Goal: Task Accomplishment & Management: Manage account settings

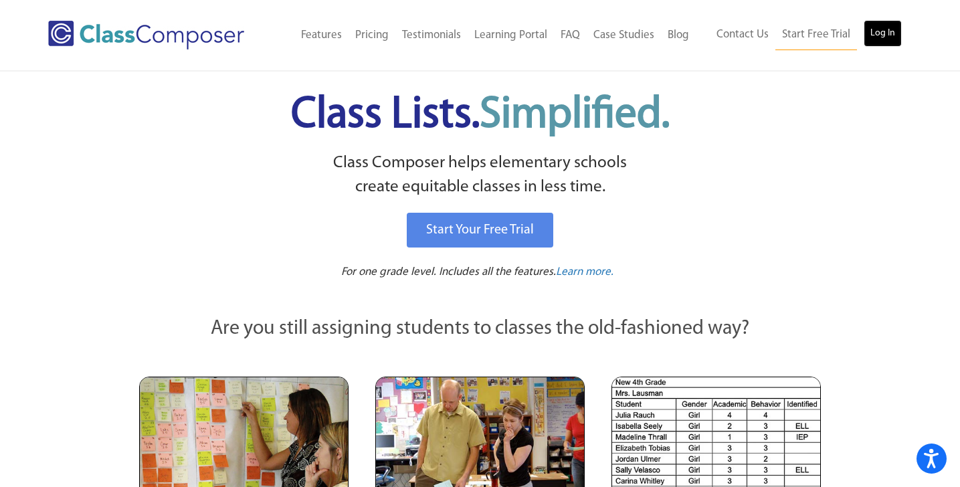
click at [871, 40] on link "Log In" at bounding box center [883, 33] width 38 height 27
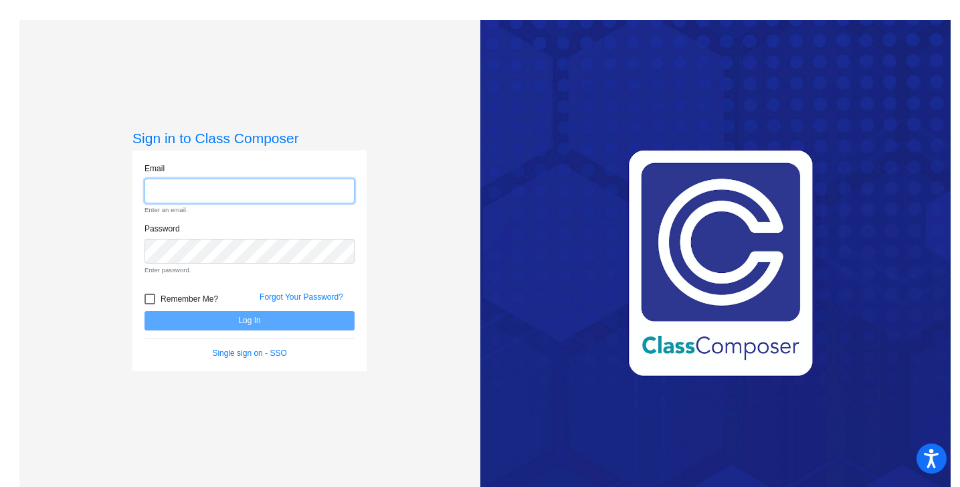
type input "[EMAIL_ADDRESS][DOMAIN_NAME]"
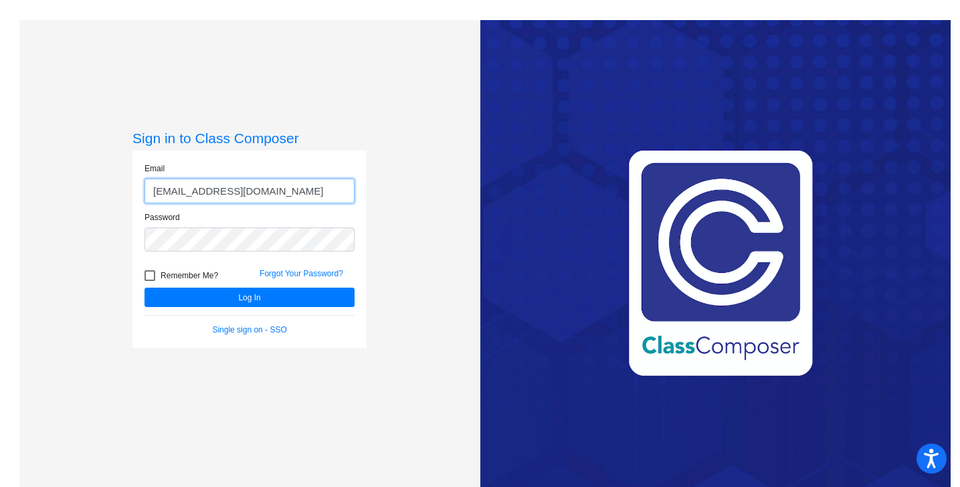
click at [145, 288] on button "Log In" at bounding box center [250, 297] width 210 height 19
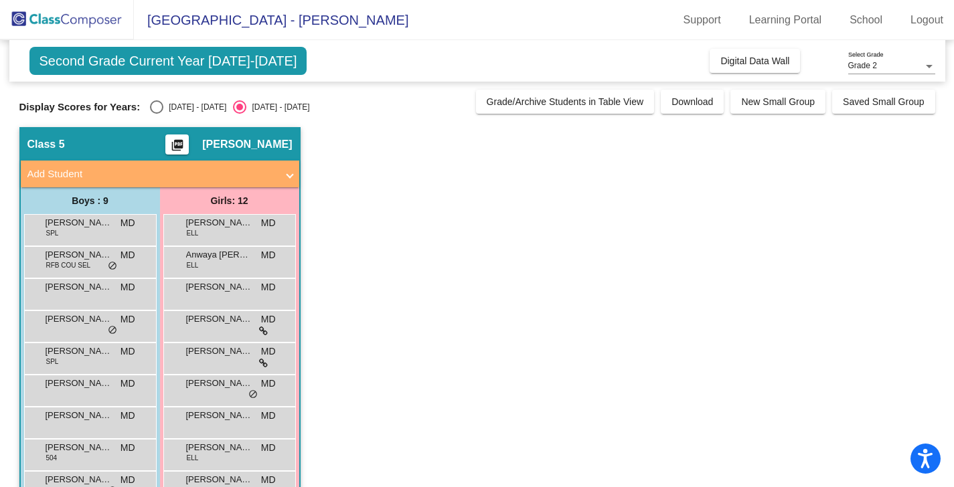
click at [157, 106] on div "Select an option" at bounding box center [156, 106] width 13 height 13
click at [157, 114] on input "[DATE] - [DATE]" at bounding box center [156, 114] width 1 height 1
radio input "true"
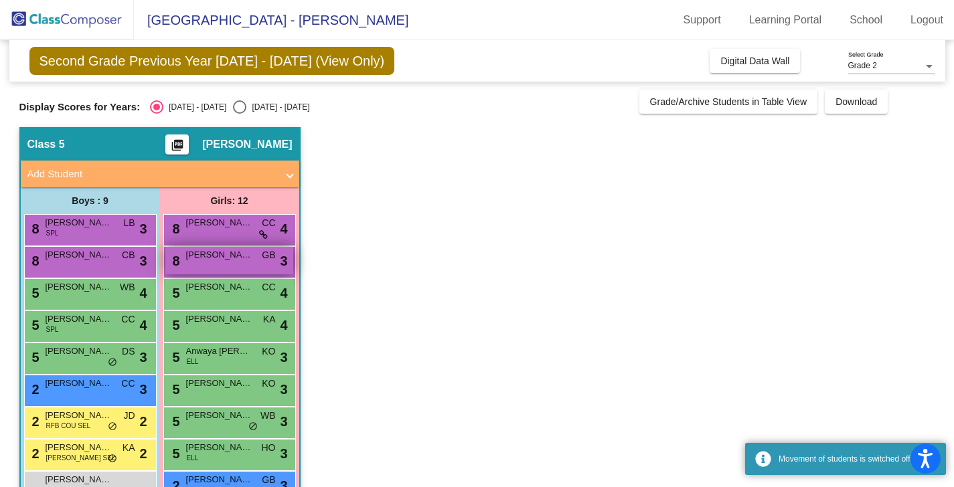
scroll to position [134, 0]
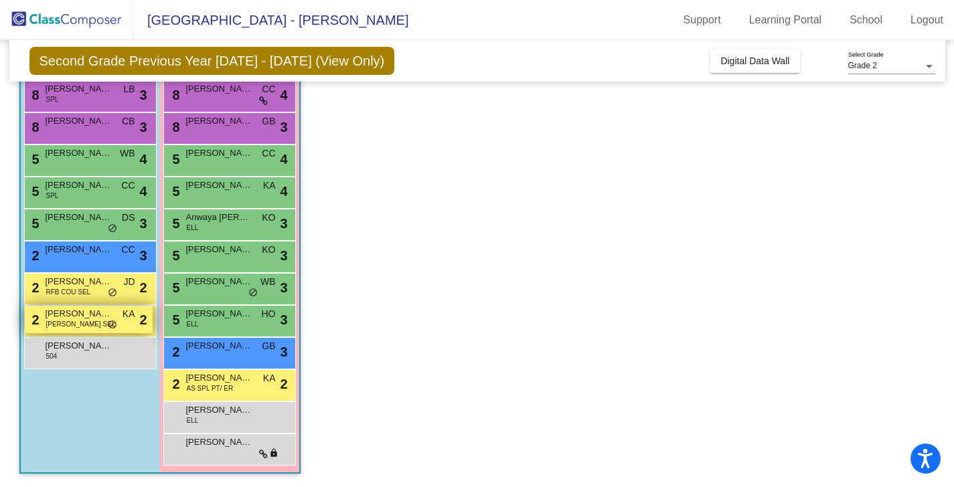
click at [78, 327] on span "[PERSON_NAME] SEL" at bounding box center [81, 324] width 70 height 10
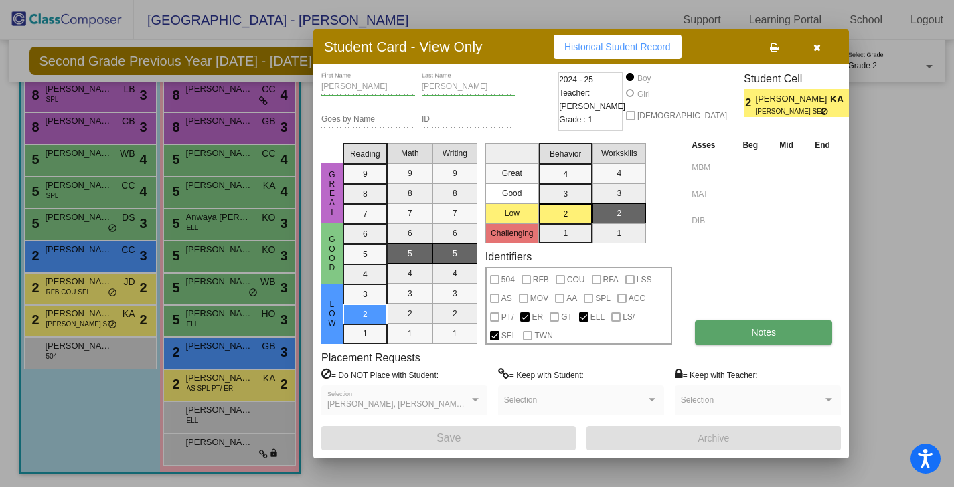
click at [764, 335] on span "Notes" at bounding box center [763, 332] width 25 height 11
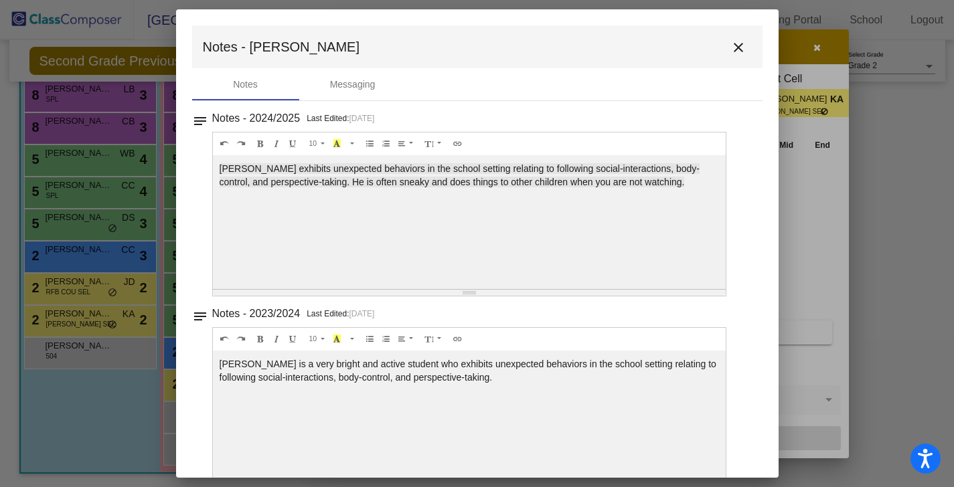
click at [736, 47] on mat-icon "close" at bounding box center [738, 47] width 16 height 16
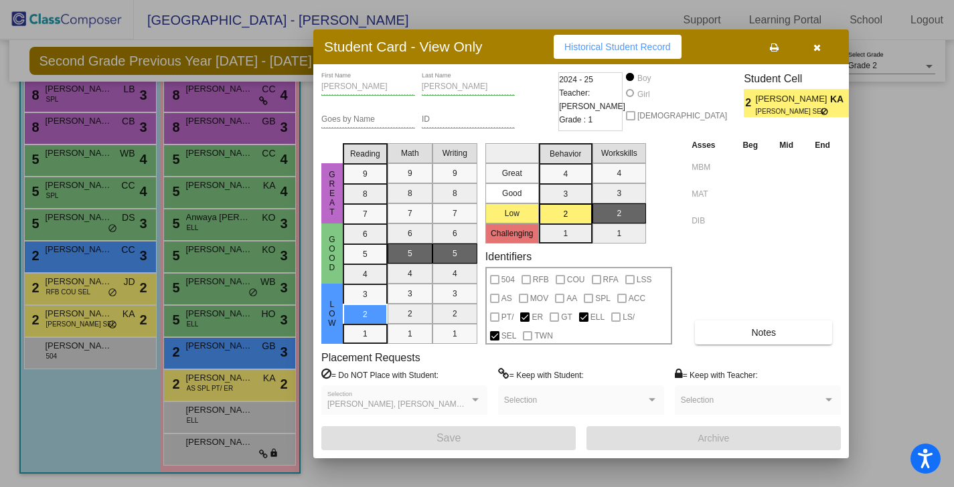
click at [818, 47] on icon "button" at bounding box center [816, 47] width 7 height 9
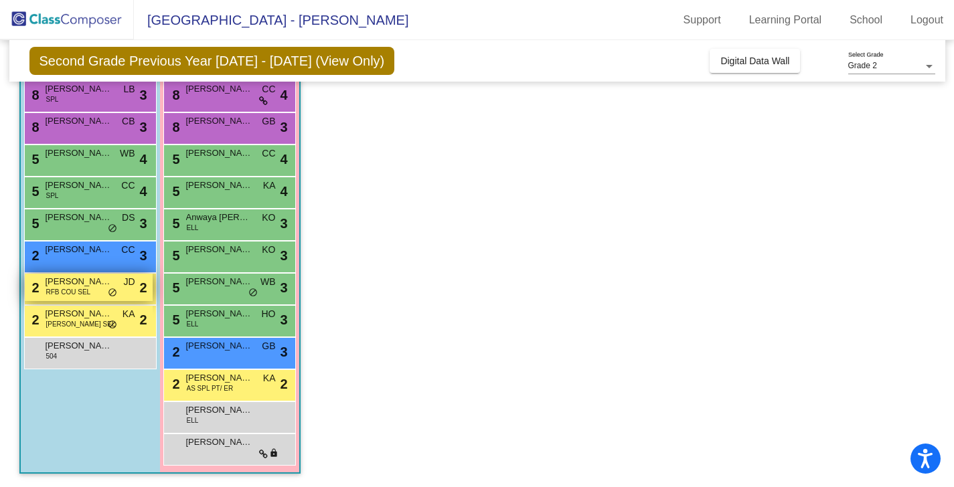
click at [83, 298] on div "2 Ahlil [PERSON_NAME] RFB COU SEL JD lock do_not_disturb_alt 2" at bounding box center [89, 287] width 128 height 27
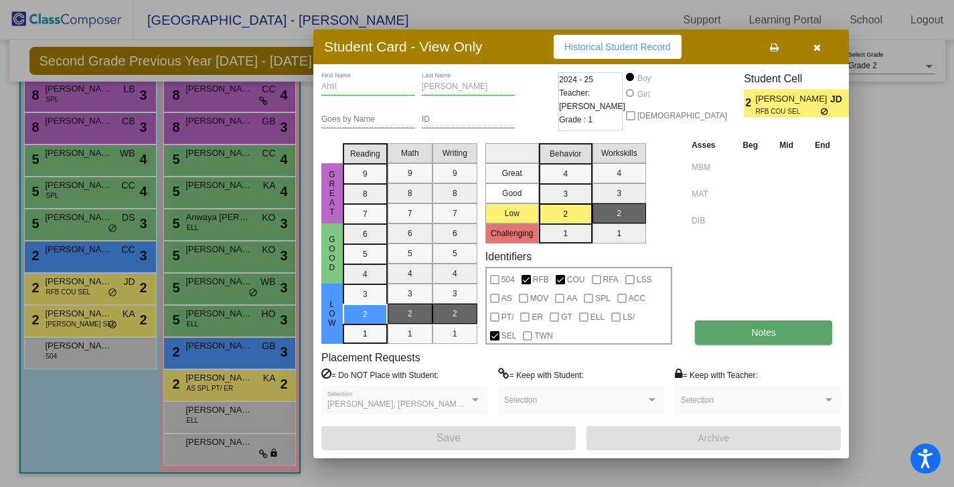
click at [730, 325] on button "Notes" at bounding box center [763, 333] width 137 height 24
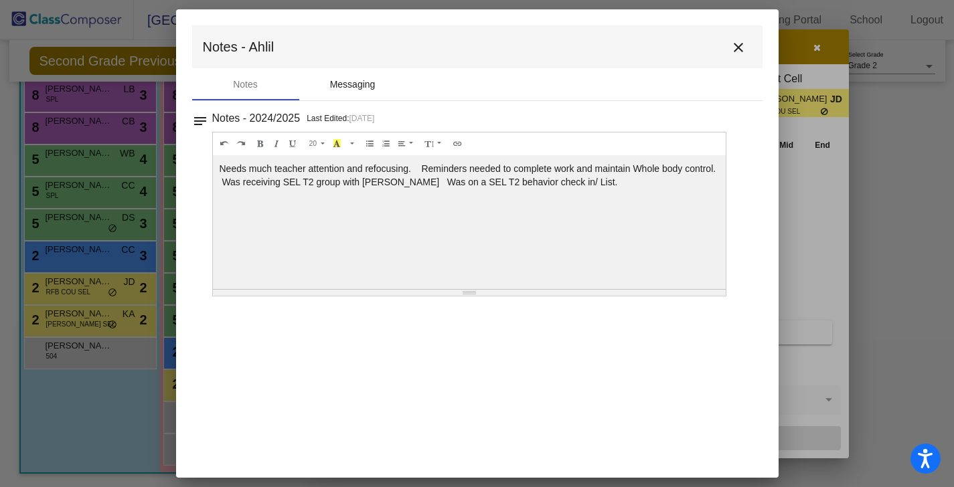
click at [338, 92] on div "Messaging" at bounding box center [352, 84] width 107 height 32
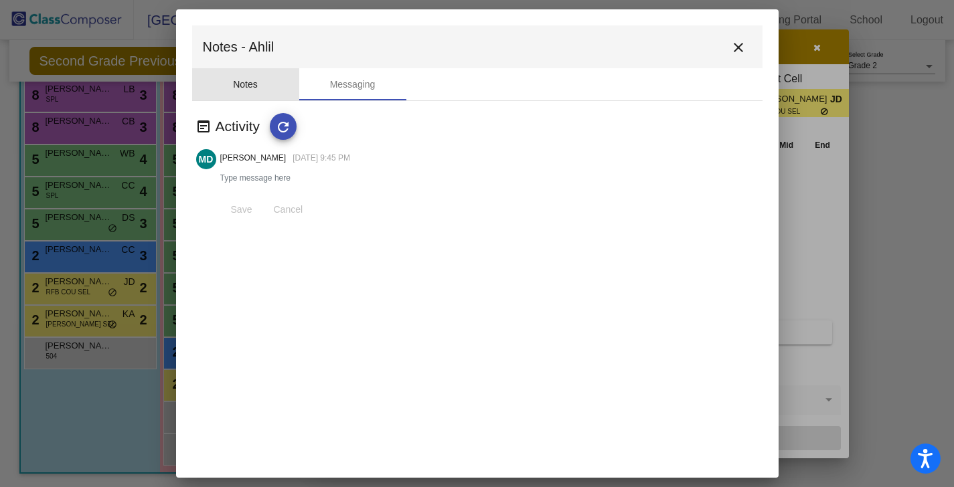
click at [234, 81] on div "Notes" at bounding box center [245, 85] width 25 height 14
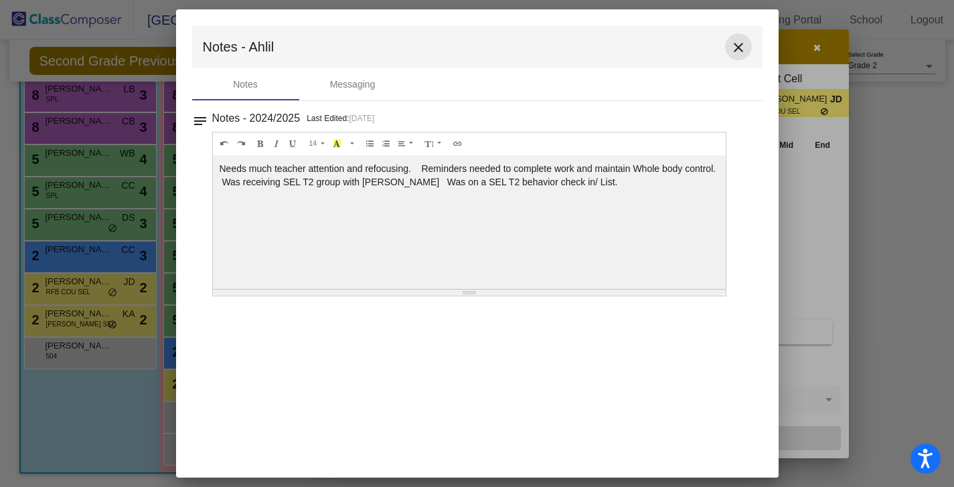
click at [736, 44] on mat-icon "close" at bounding box center [738, 47] width 16 height 16
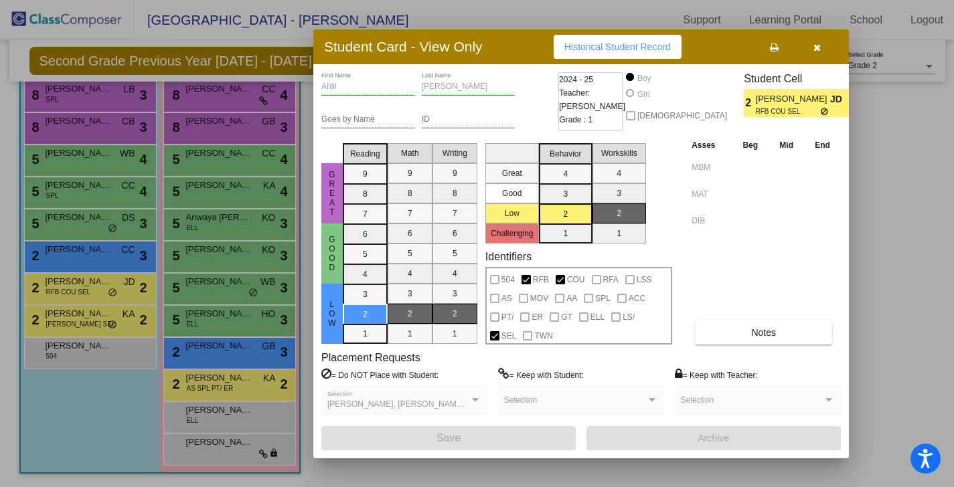
click at [820, 47] on icon "button" at bounding box center [816, 47] width 7 height 9
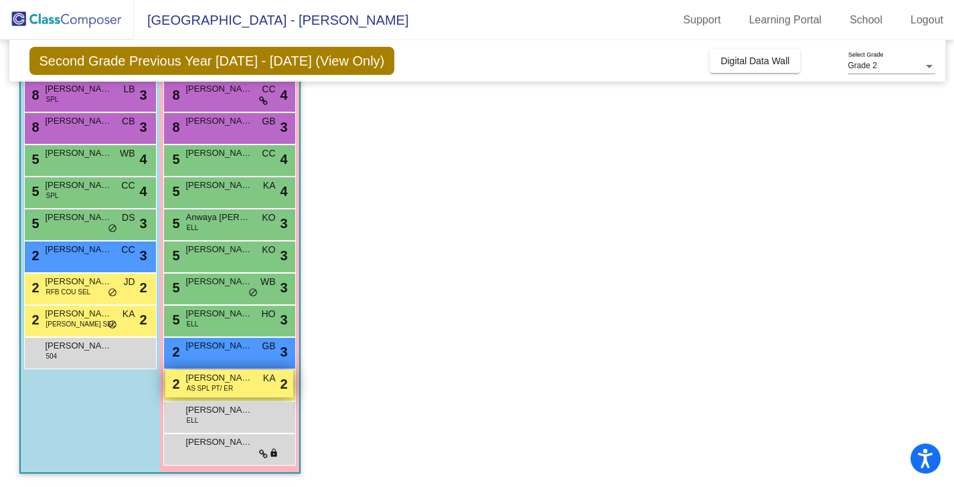
click at [230, 392] on span "AS SPL PT/ ER" at bounding box center [210, 389] width 47 height 10
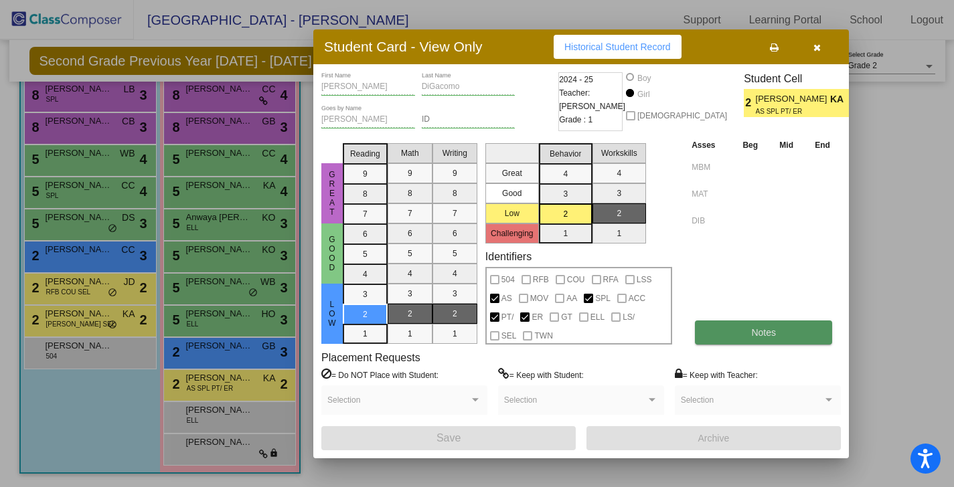
click at [730, 337] on button "Notes" at bounding box center [763, 333] width 137 height 24
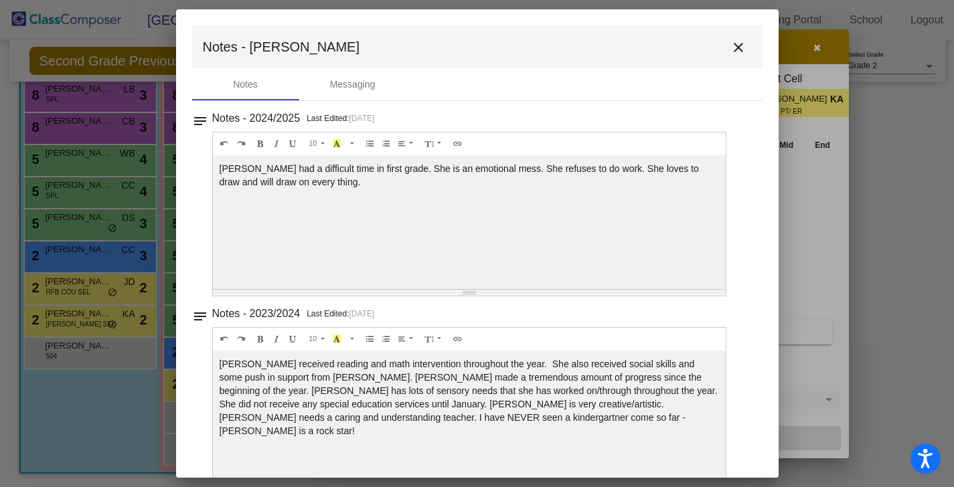
click at [731, 55] on mat-icon "close" at bounding box center [738, 47] width 16 height 16
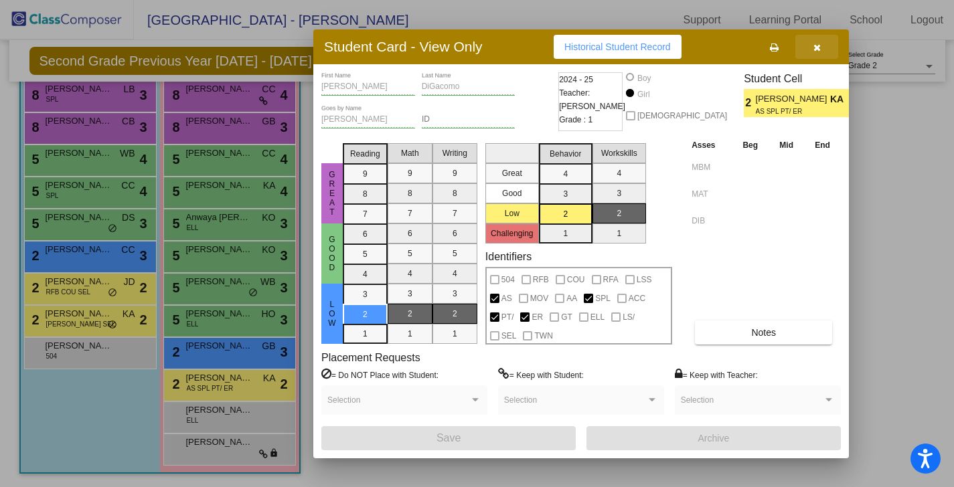
click at [817, 50] on icon "button" at bounding box center [816, 47] width 7 height 9
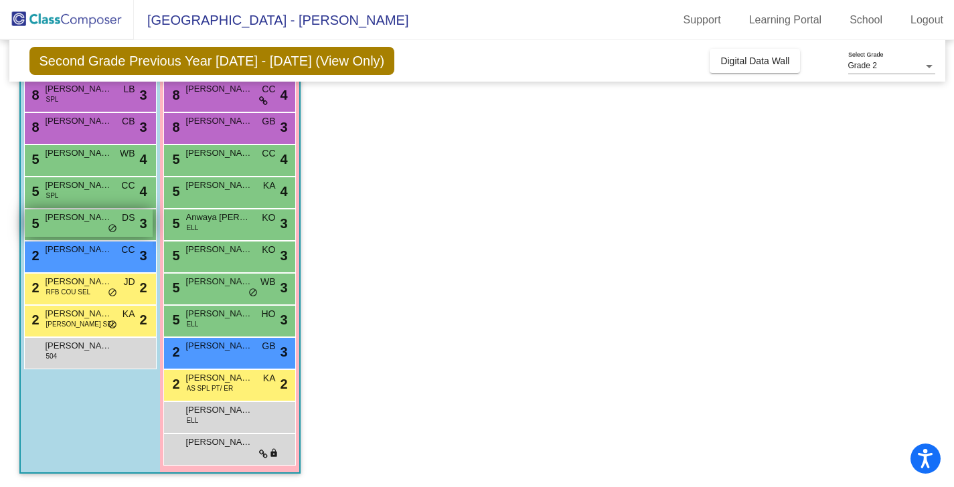
click at [81, 230] on div "5 [PERSON_NAME] DS lock do_not_disturb_alt 3" at bounding box center [89, 222] width 128 height 27
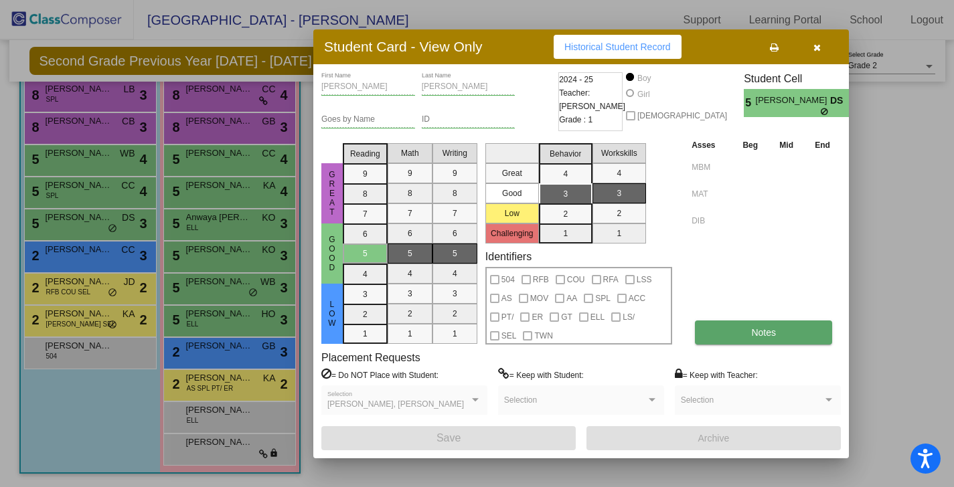
click at [751, 323] on button "Notes" at bounding box center [763, 333] width 137 height 24
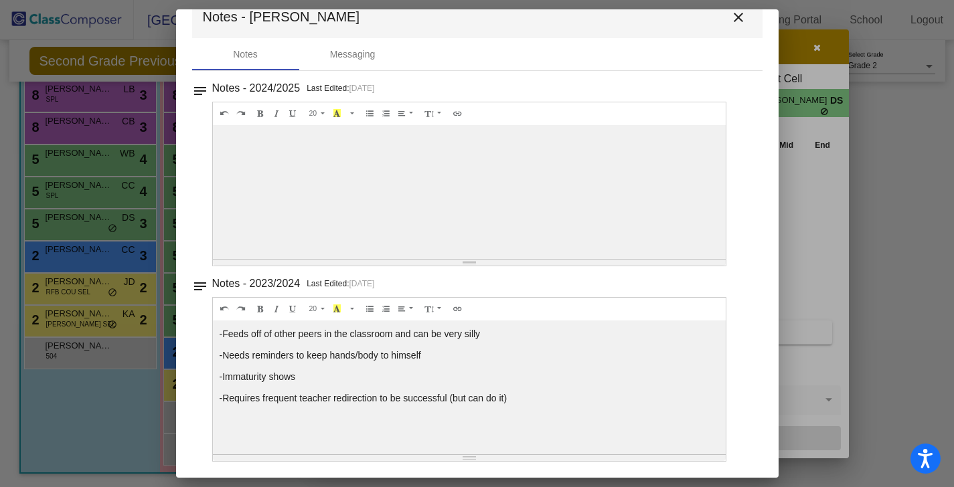
scroll to position [29, 0]
click at [733, 17] on mat-icon "close" at bounding box center [738, 18] width 16 height 16
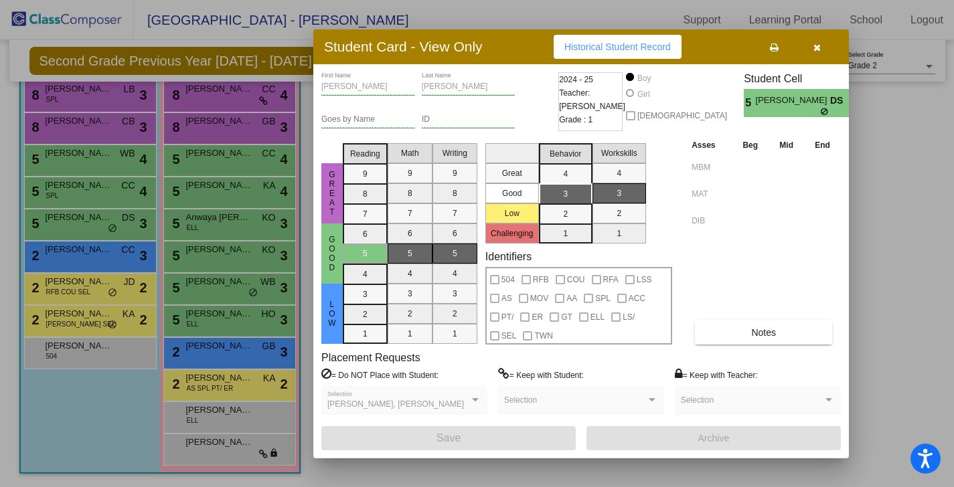
click at [819, 46] on icon "button" at bounding box center [816, 47] width 7 height 9
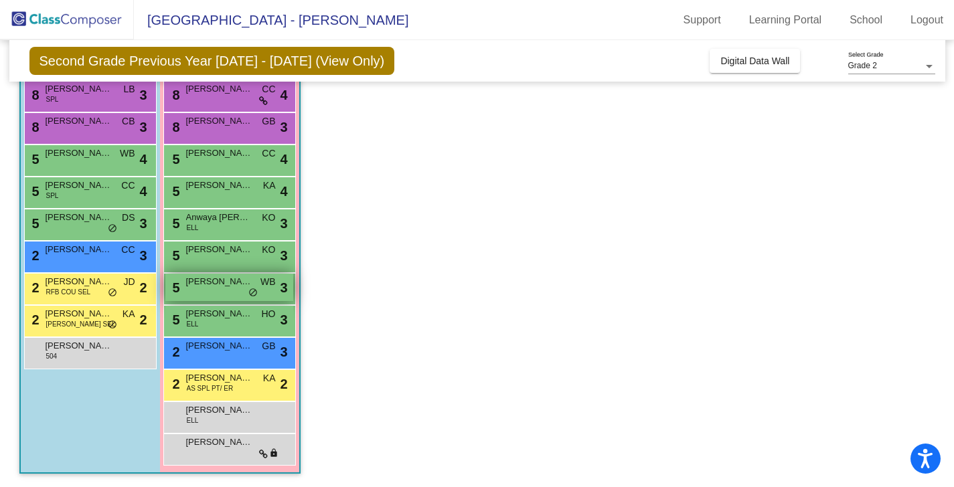
click at [216, 292] on div "5 [PERSON_NAME] WB lock do_not_disturb_alt 3" at bounding box center [229, 287] width 128 height 27
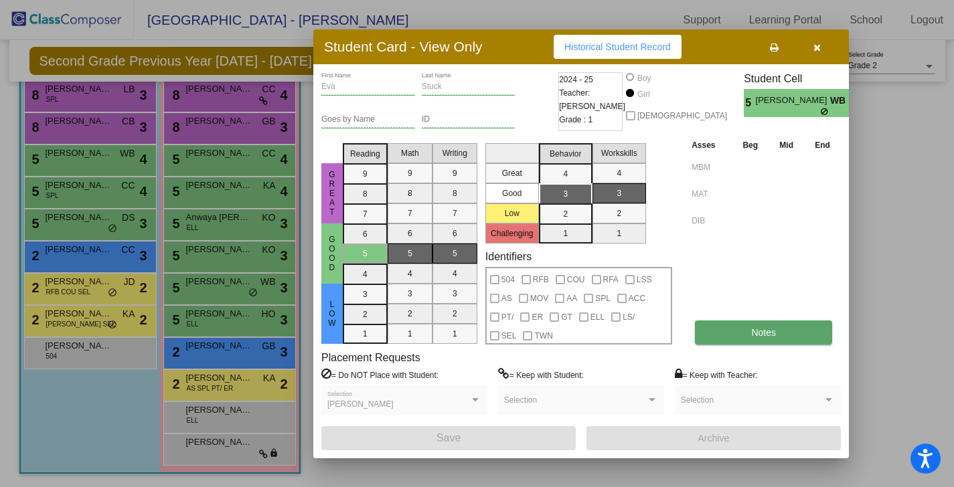
click at [718, 335] on button "Notes" at bounding box center [763, 333] width 137 height 24
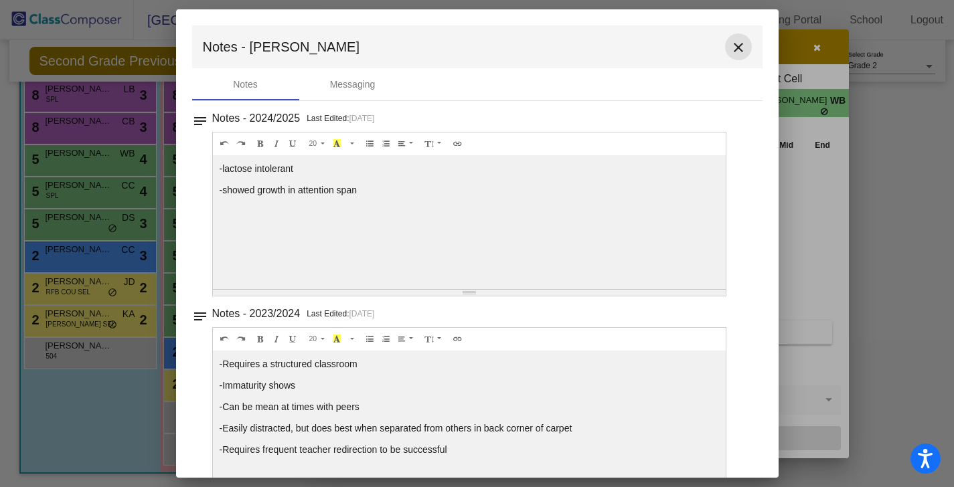
click at [730, 42] on mat-icon "close" at bounding box center [738, 47] width 16 height 16
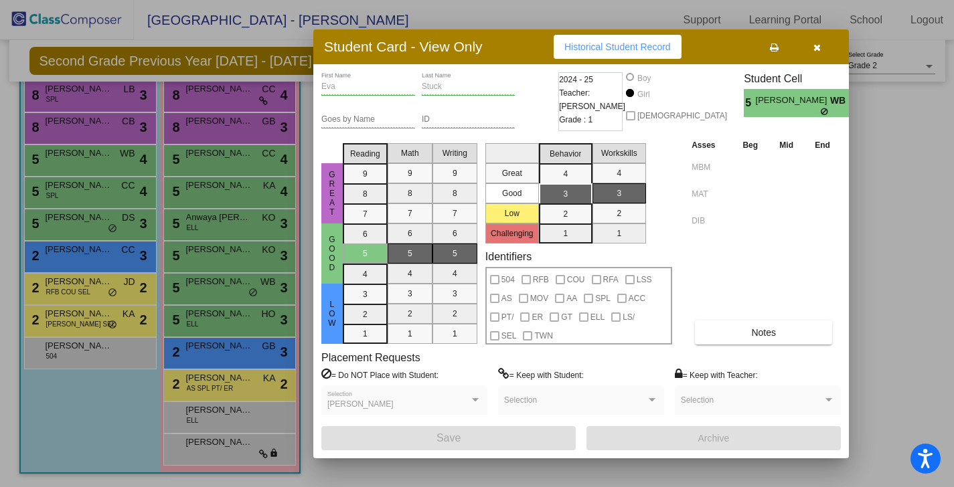
click at [817, 47] on icon "button" at bounding box center [816, 47] width 7 height 9
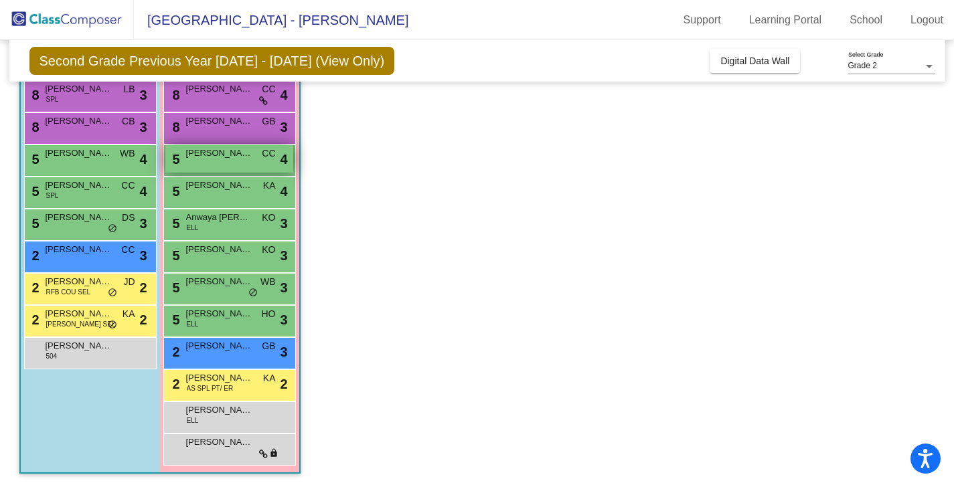
click at [220, 153] on span "[PERSON_NAME]" at bounding box center [219, 153] width 67 height 13
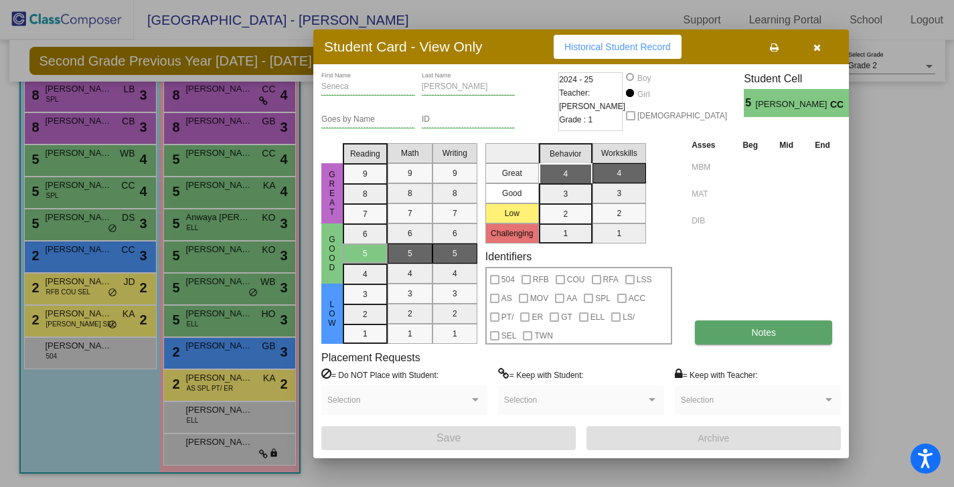
click at [748, 335] on button "Notes" at bounding box center [763, 333] width 137 height 24
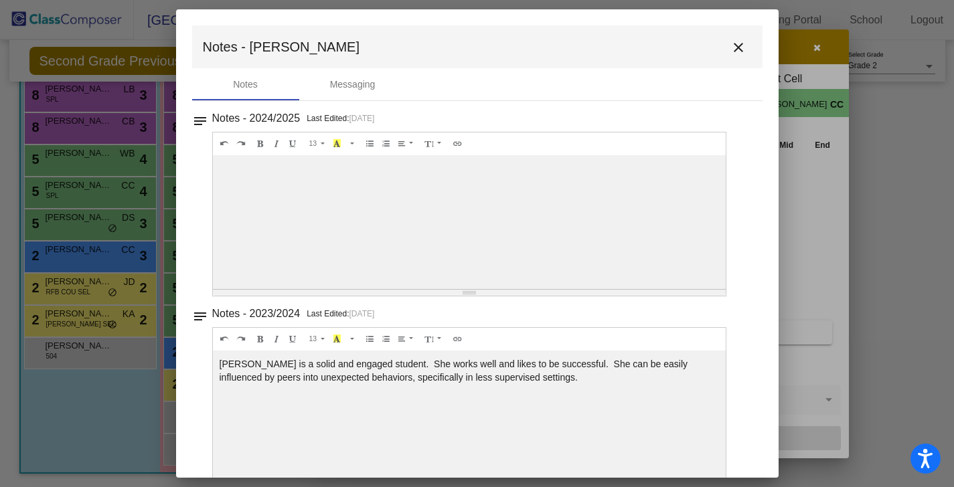
click at [735, 48] on mat-icon "close" at bounding box center [738, 47] width 16 height 16
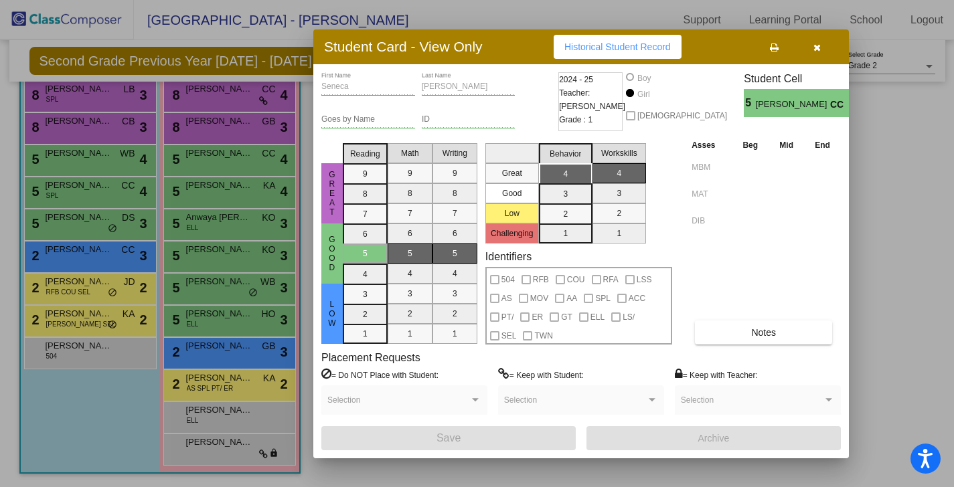
click at [807, 54] on button "button" at bounding box center [816, 47] width 43 height 24
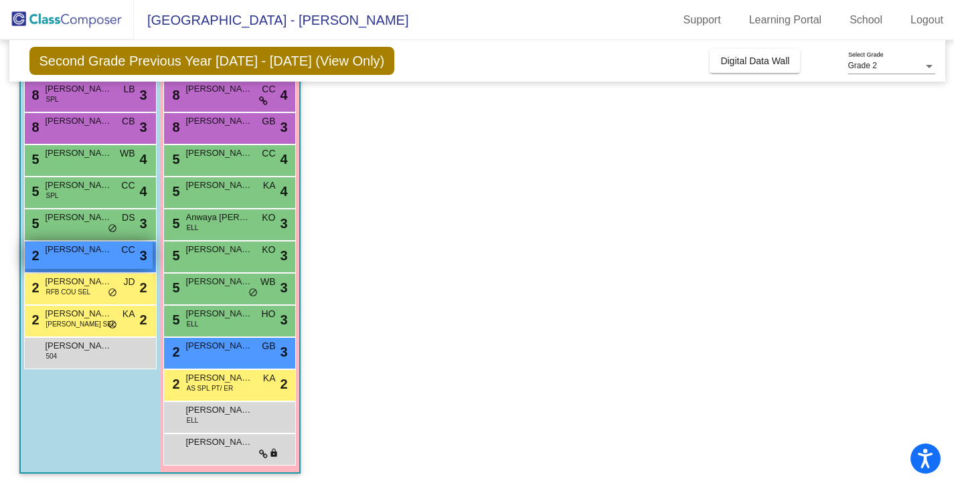
click at [82, 252] on span "[PERSON_NAME]" at bounding box center [79, 249] width 67 height 13
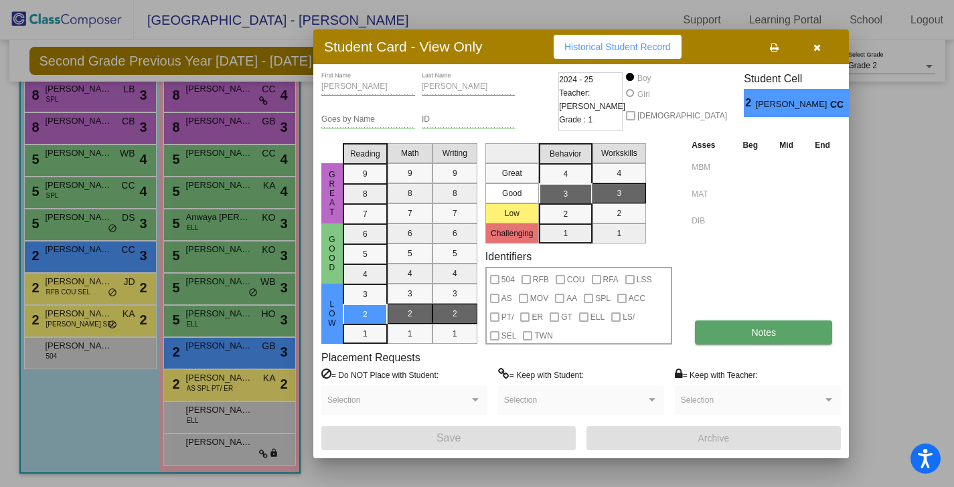
click at [742, 327] on button "Notes" at bounding box center [763, 333] width 137 height 24
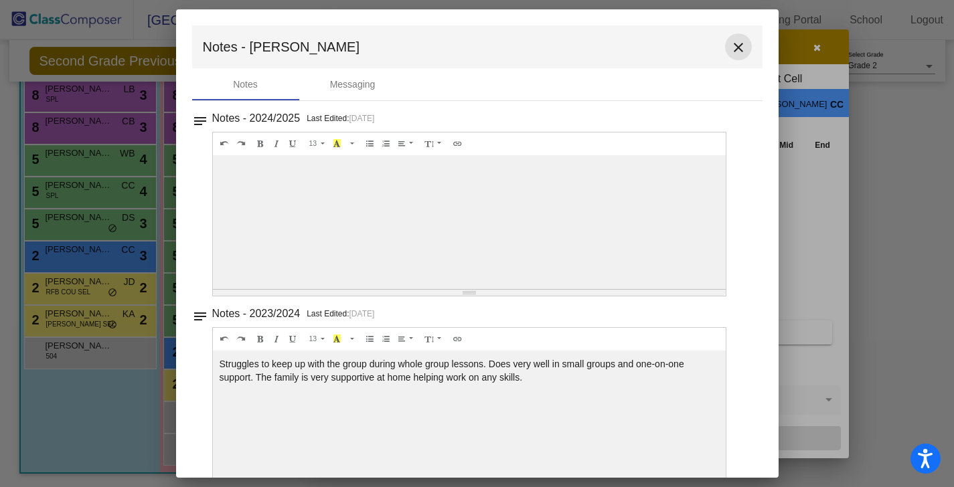
click at [731, 50] on mat-icon "close" at bounding box center [738, 47] width 16 height 16
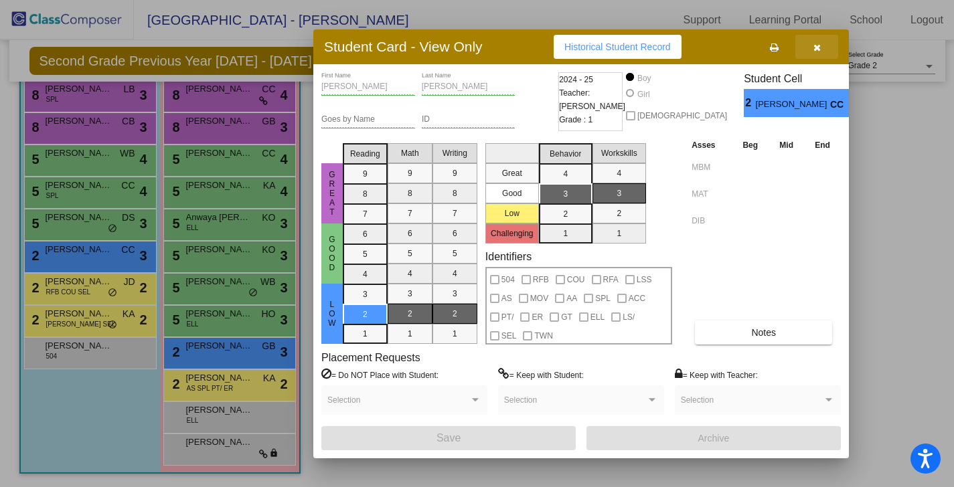
click at [821, 52] on button "button" at bounding box center [816, 47] width 43 height 24
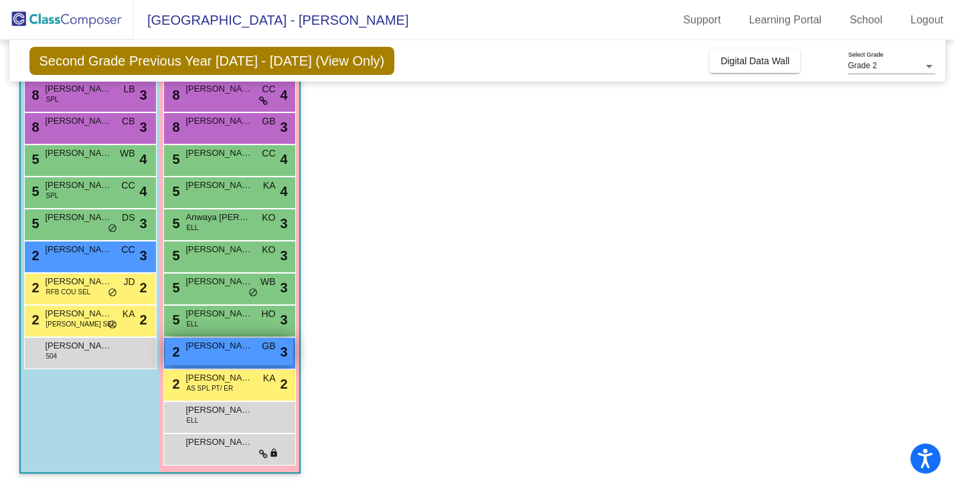
click at [220, 363] on div "2 [PERSON_NAME] GB lock do_not_disturb_alt 3" at bounding box center [229, 351] width 128 height 27
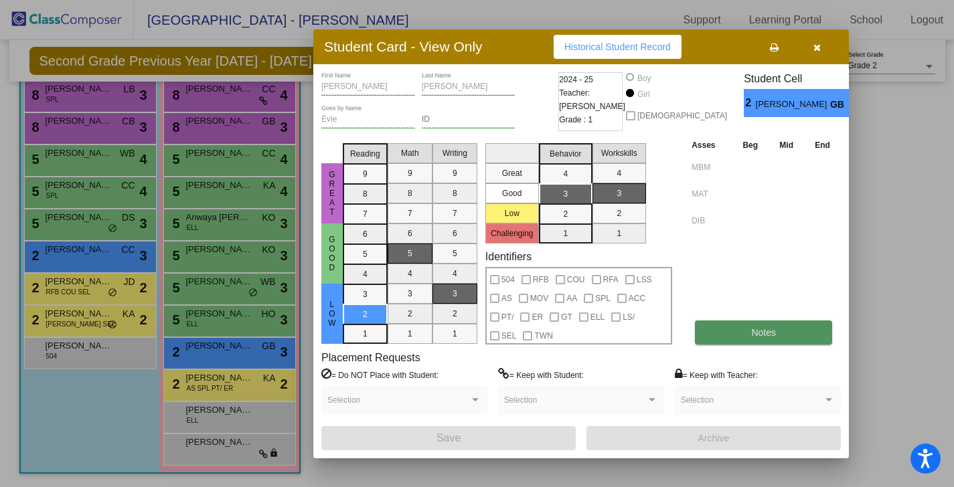
click at [777, 339] on button "Notes" at bounding box center [763, 333] width 137 height 24
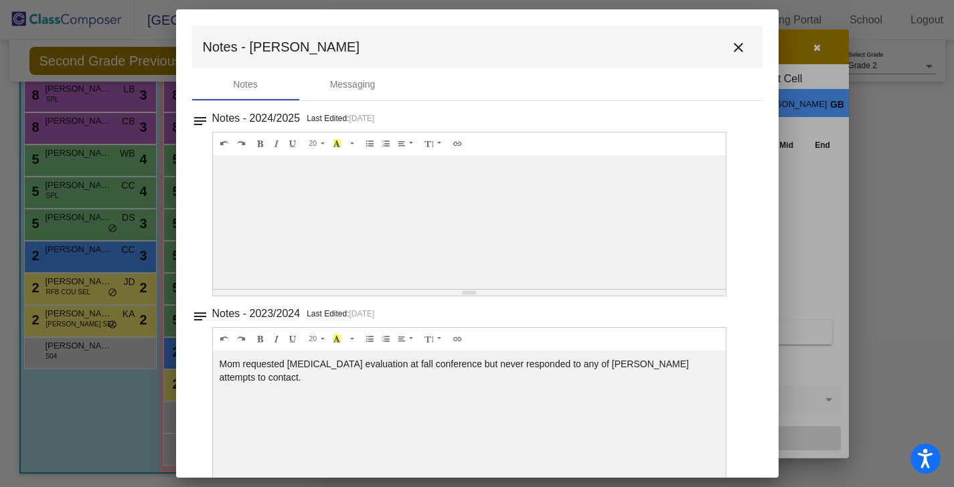
click at [730, 48] on mat-icon "close" at bounding box center [738, 47] width 16 height 16
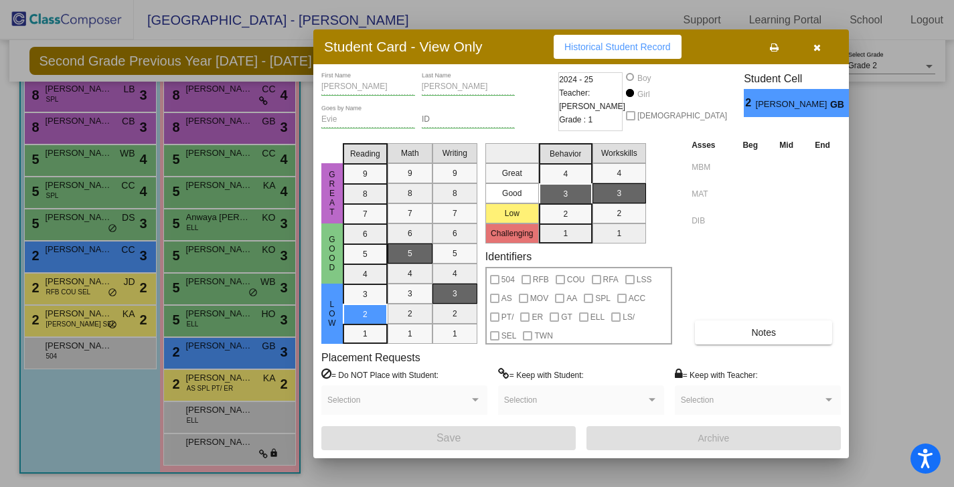
click at [818, 47] on icon "button" at bounding box center [816, 47] width 7 height 9
